Goal: Information Seeking & Learning: Check status

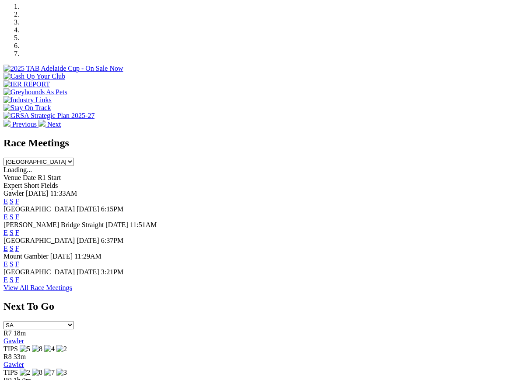
scroll to position [274, 0]
click at [19, 276] on link "F" at bounding box center [17, 279] width 4 height 7
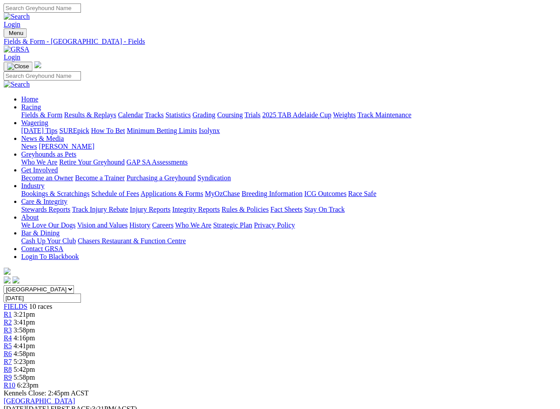
scroll to position [0, 2]
click at [25, 111] on link "Fields & Form" at bounding box center [41, 114] width 41 height 7
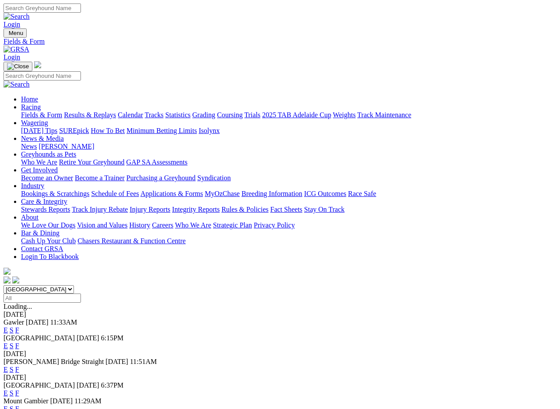
click at [67, 198] on link "Care & Integrity" at bounding box center [44, 201] width 46 height 7
click at [219, 205] on link "Integrity Reports" at bounding box center [196, 208] width 48 height 7
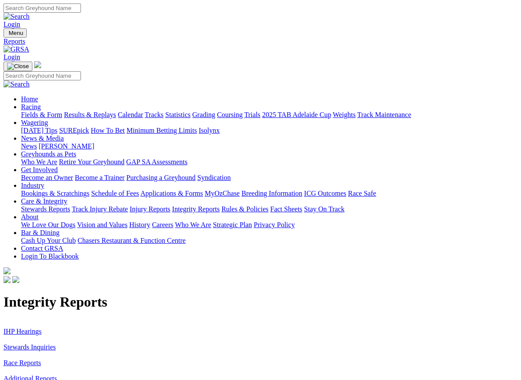
scroll to position [1, 0]
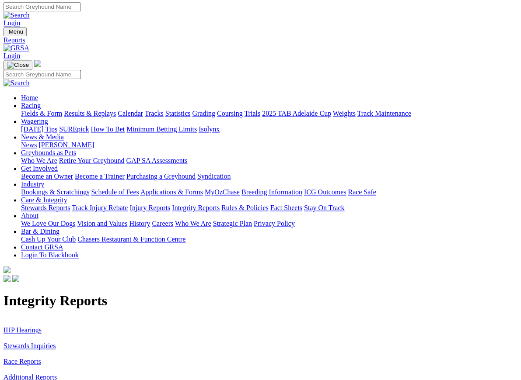
click at [18, 327] on link "IHP Hearings" at bounding box center [22, 330] width 38 height 7
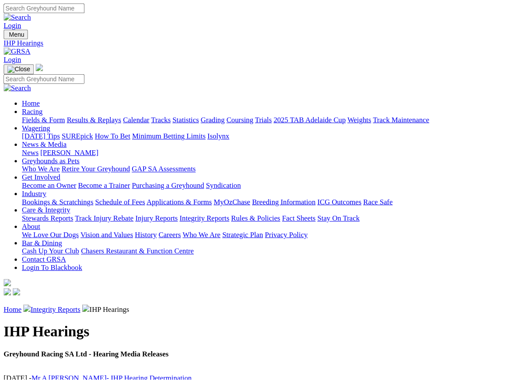
scroll to position [0, 0]
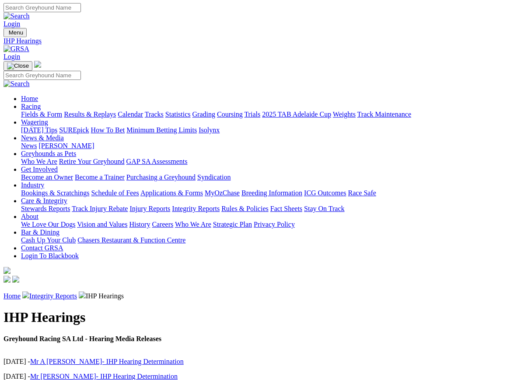
click at [67, 292] on link "Integrity Reports" at bounding box center [53, 295] width 48 height 7
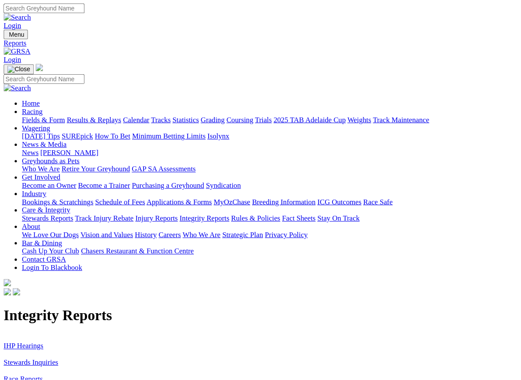
scroll to position [0, 0]
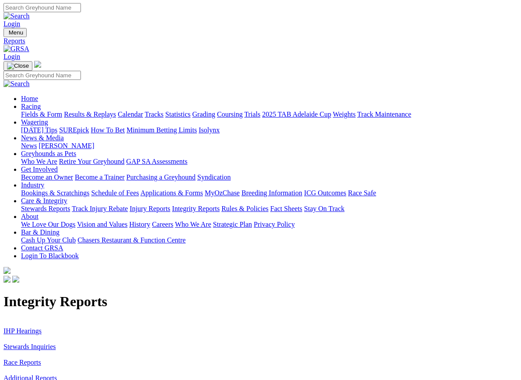
click at [29, 343] on link "Stewards Inquiries" at bounding box center [29, 346] width 52 height 7
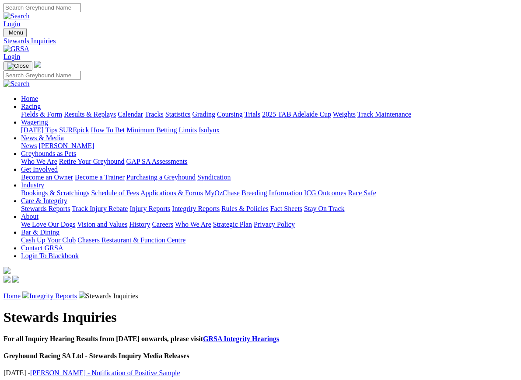
scroll to position [0, 0]
click at [170, 205] on link "Injury Reports" at bounding box center [149, 208] width 41 height 7
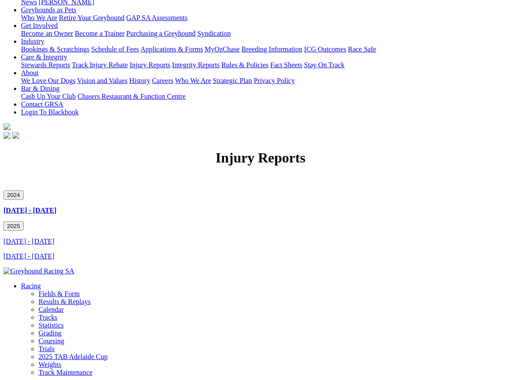
scroll to position [146, 0]
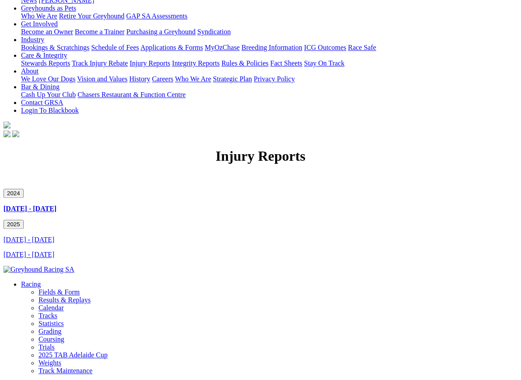
click at [24, 220] on button "2025" at bounding box center [13, 224] width 20 height 9
click at [34, 251] on link "[DATE] - [DATE]" at bounding box center [28, 254] width 51 height 7
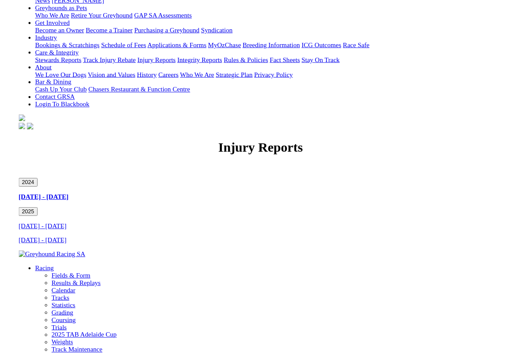
scroll to position [168, 0]
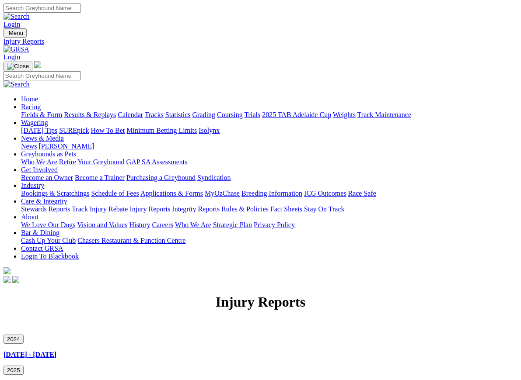
click at [41, 103] on link "Racing" at bounding box center [31, 106] width 20 height 7
click at [37, 111] on link "Fields & Form" at bounding box center [41, 114] width 41 height 7
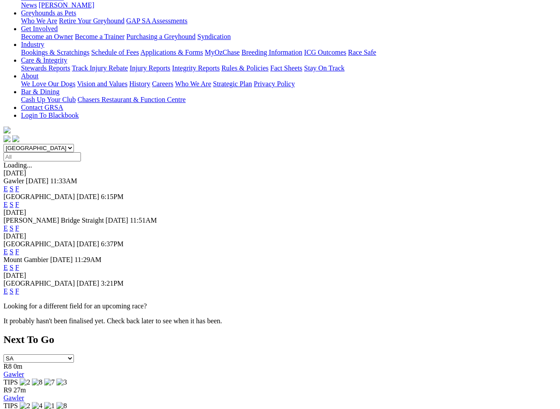
scroll to position [141, 0]
click at [19, 264] on link "F" at bounding box center [17, 267] width 4 height 7
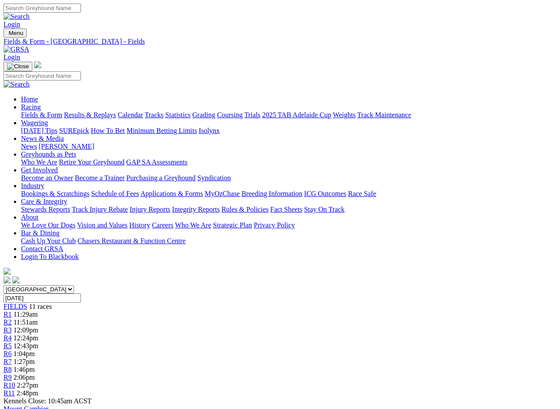
click at [108, 111] on link "Results & Replays" at bounding box center [90, 114] width 52 height 7
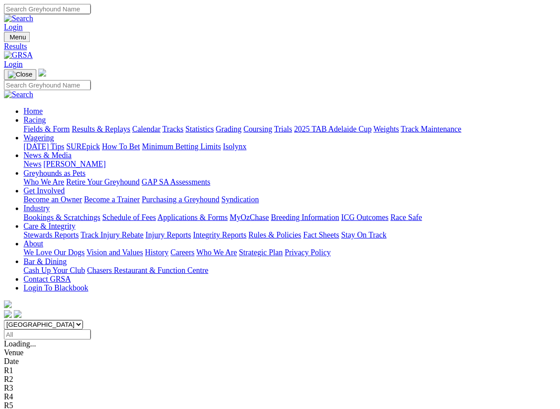
scroll to position [1, 0]
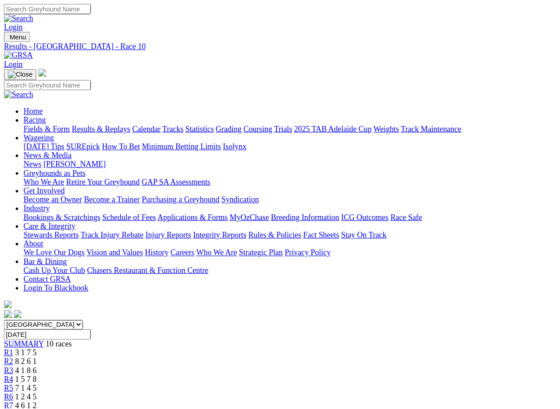
scroll to position [1, 0]
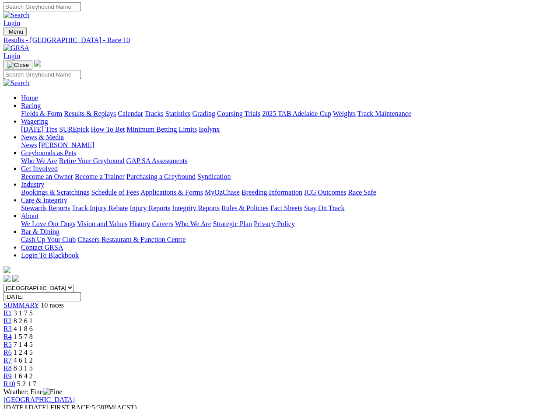
click at [110, 109] on link "Results & Replays" at bounding box center [90, 112] width 52 height 7
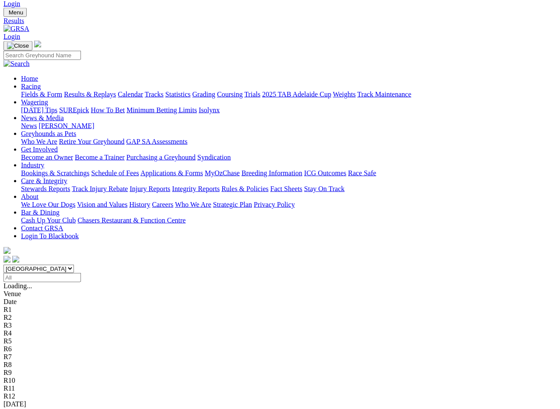
scroll to position [22, 0]
